Goal: Information Seeking & Learning: Find specific fact

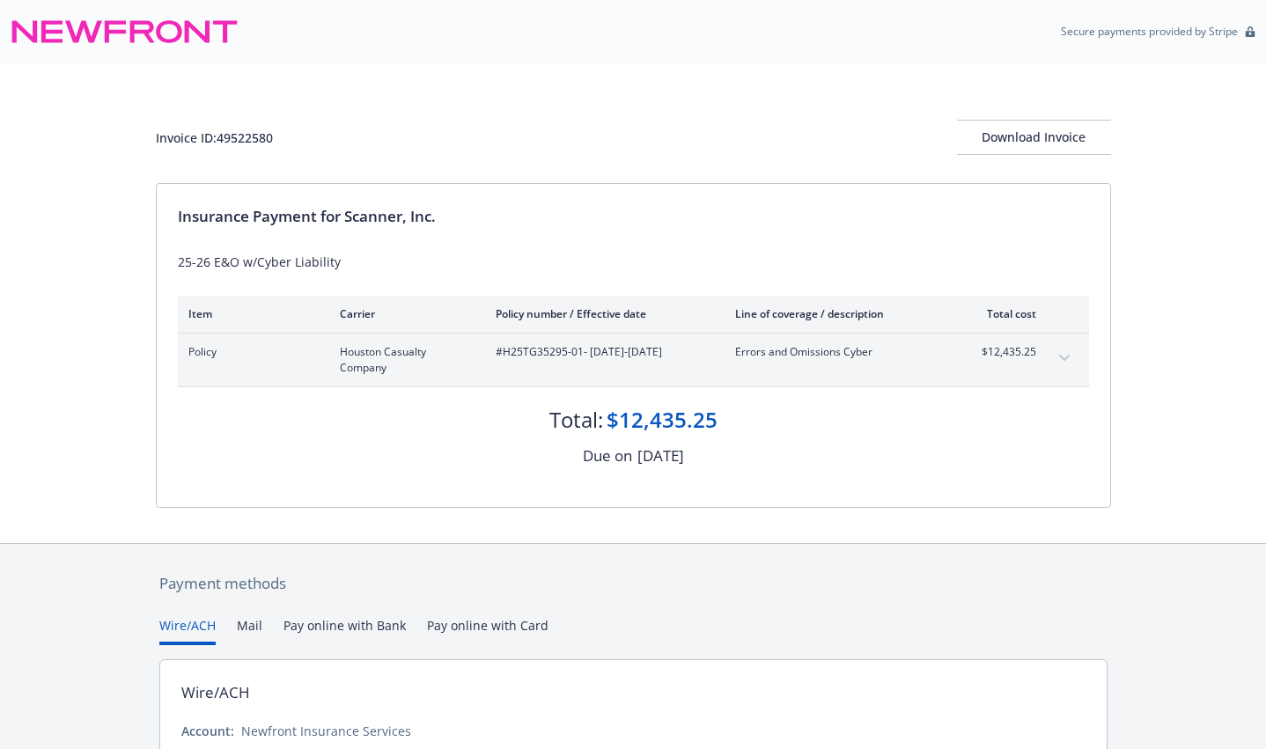
scroll to position [158, 0]
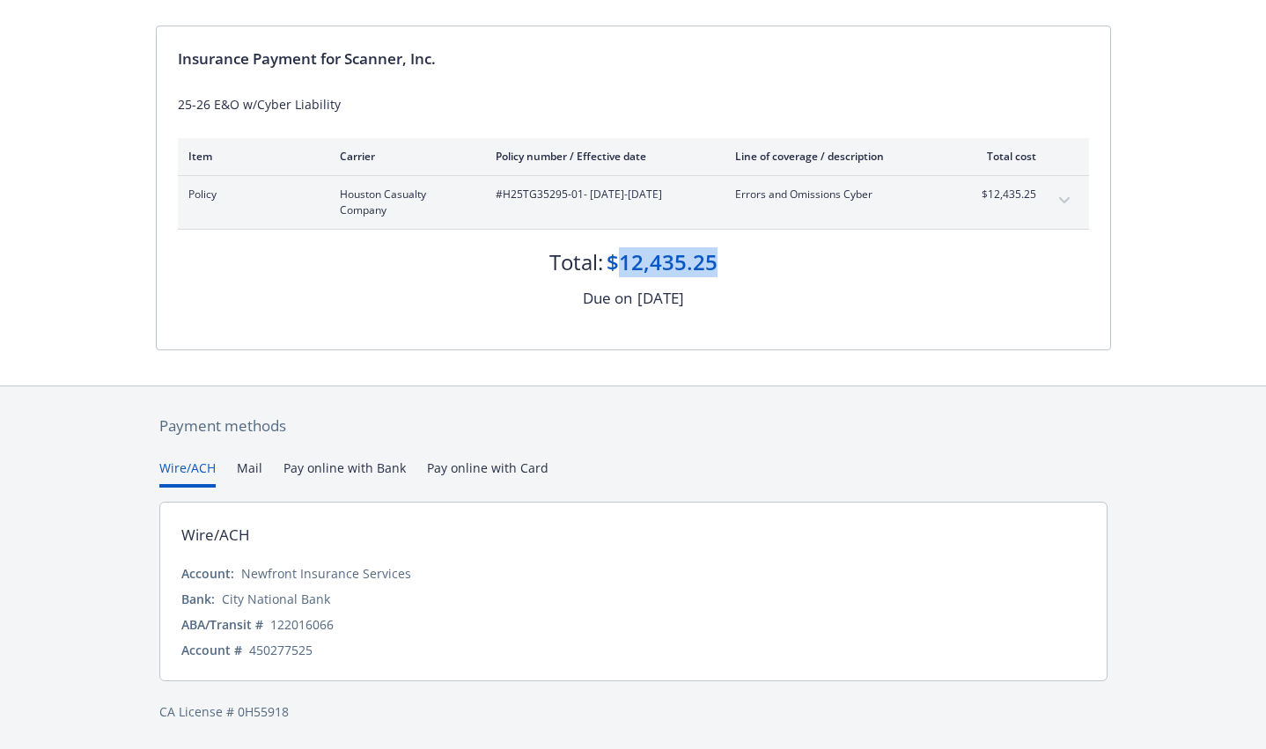
drag, startPoint x: 724, startPoint y: 261, endPoint x: 624, endPoint y: 255, distance: 100.5
click at [624, 255] on div "Total: $12,435.25" at bounding box center [633, 254] width 911 height 48
copy div "12,435.25"
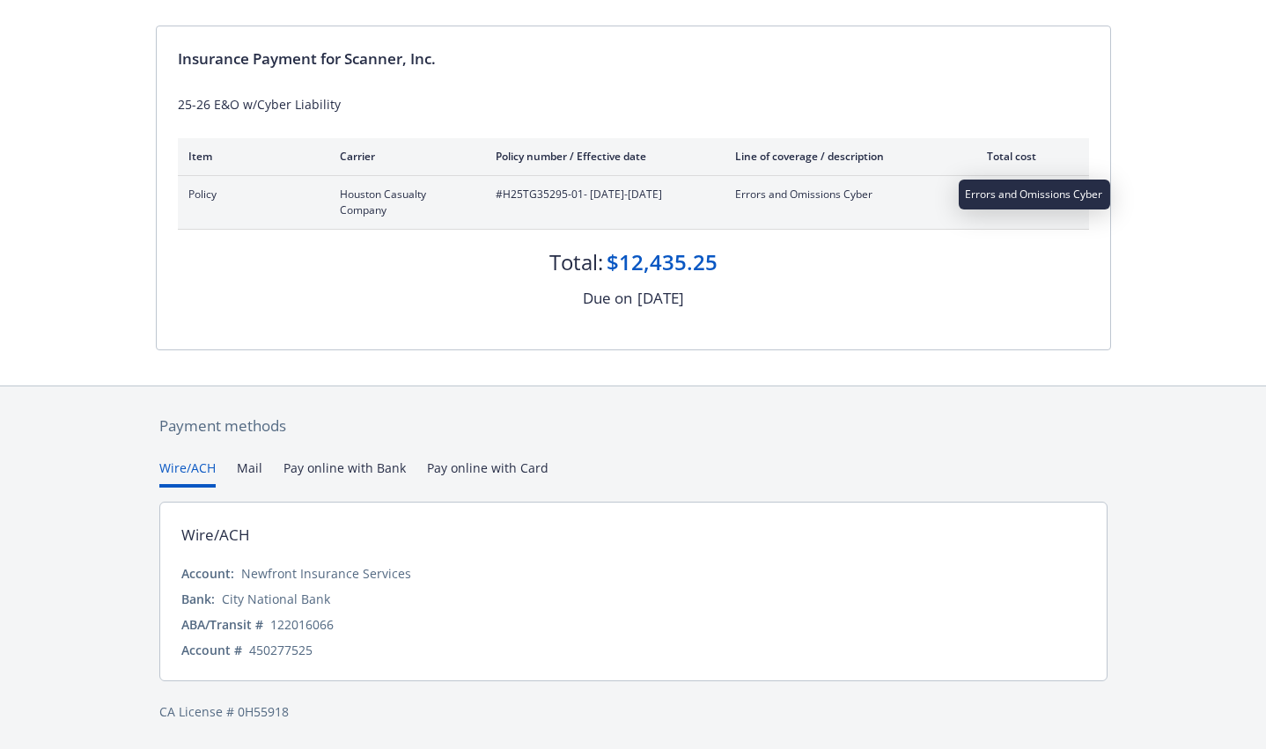
click at [763, 192] on span "Errors and Omissions Cyber" at bounding box center [838, 195] width 207 height 16
click at [392, 276] on div "Total: $12,435.25 Due on [DATE]" at bounding box center [633, 270] width 911 height 81
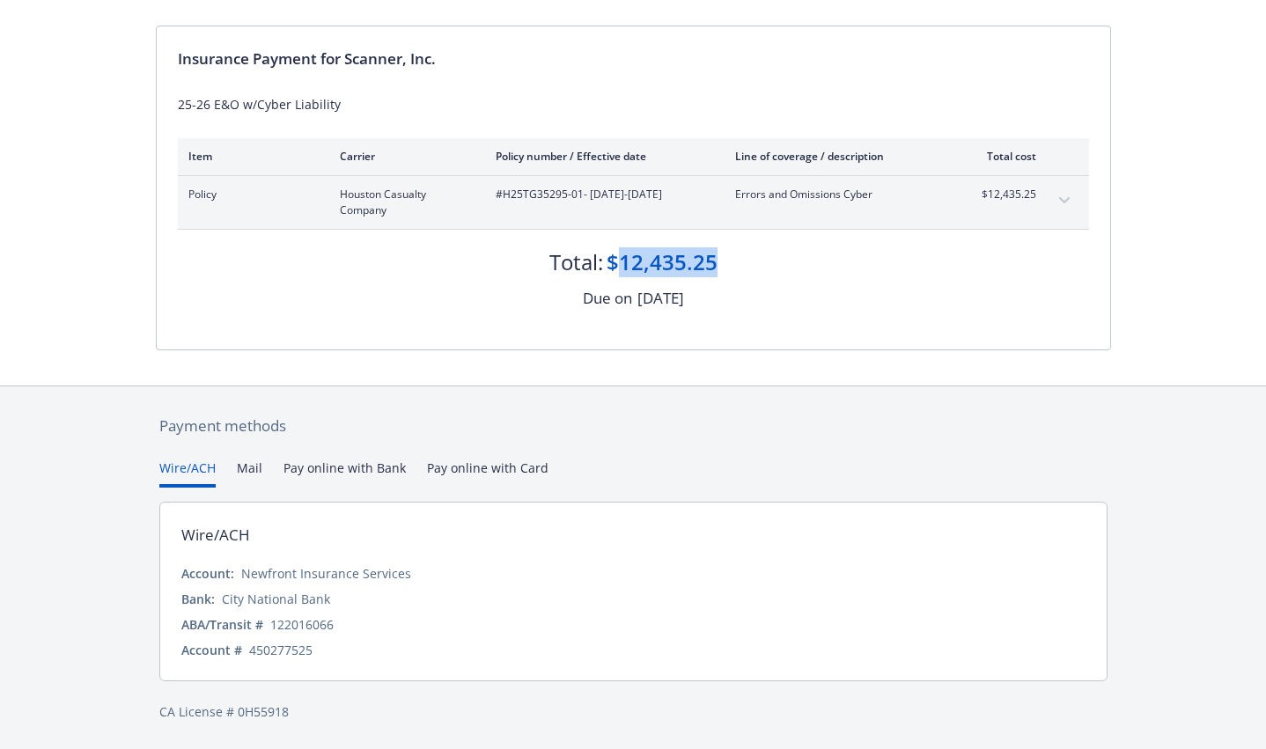
drag, startPoint x: 699, startPoint y: 256, endPoint x: 622, endPoint y: 253, distance: 76.7
click at [622, 253] on div "Total: $12,435.25" at bounding box center [633, 254] width 911 height 48
copy div "12,435.25"
